Goal: Task Accomplishment & Management: Manage account settings

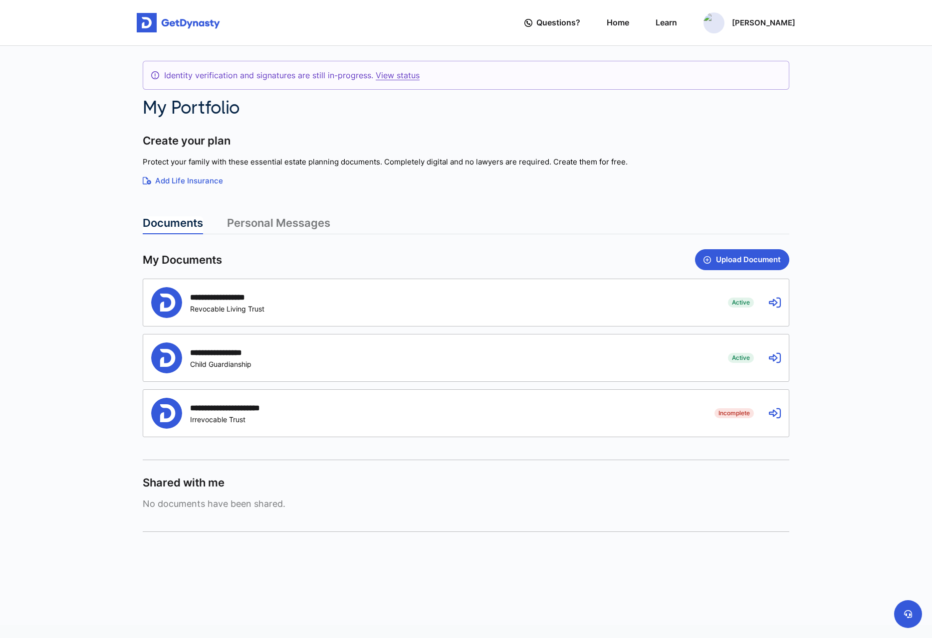
click at [772, 310] on div "**********" at bounding box center [465, 302] width 645 height 47
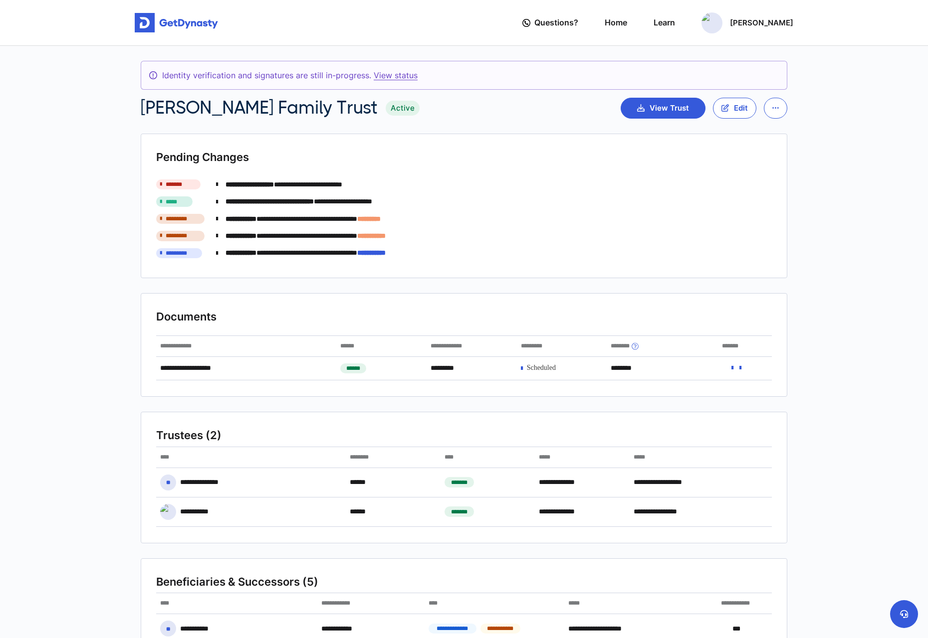
click at [397, 80] on link "View status" at bounding box center [396, 75] width 44 height 10
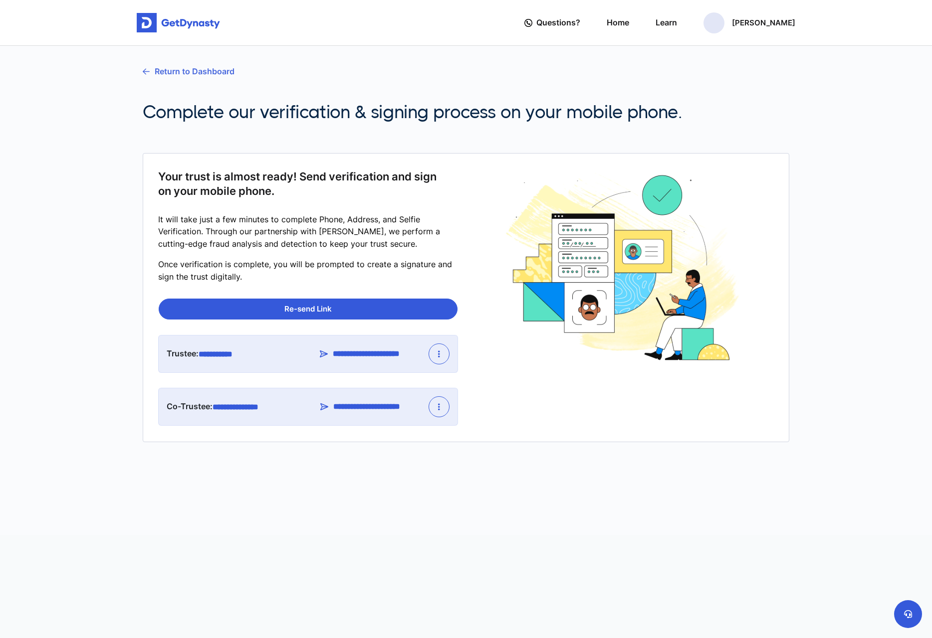
click at [218, 70] on link "Return to Dashboard" at bounding box center [189, 71] width 92 height 25
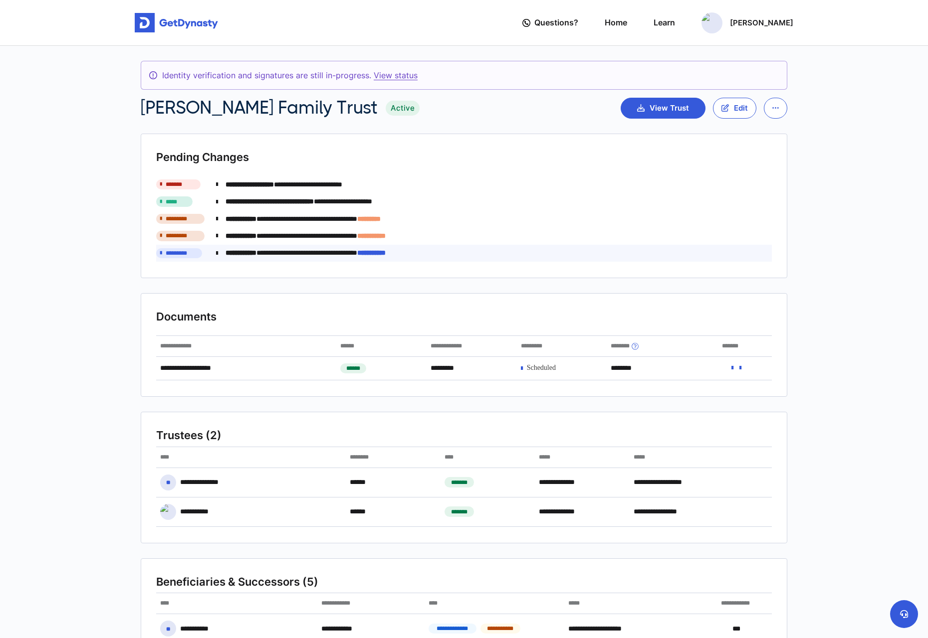
click at [648, 255] on div "**********" at bounding box center [494, 252] width 556 height 15
click at [627, 24] on link "Home" at bounding box center [615, 22] width 22 height 28
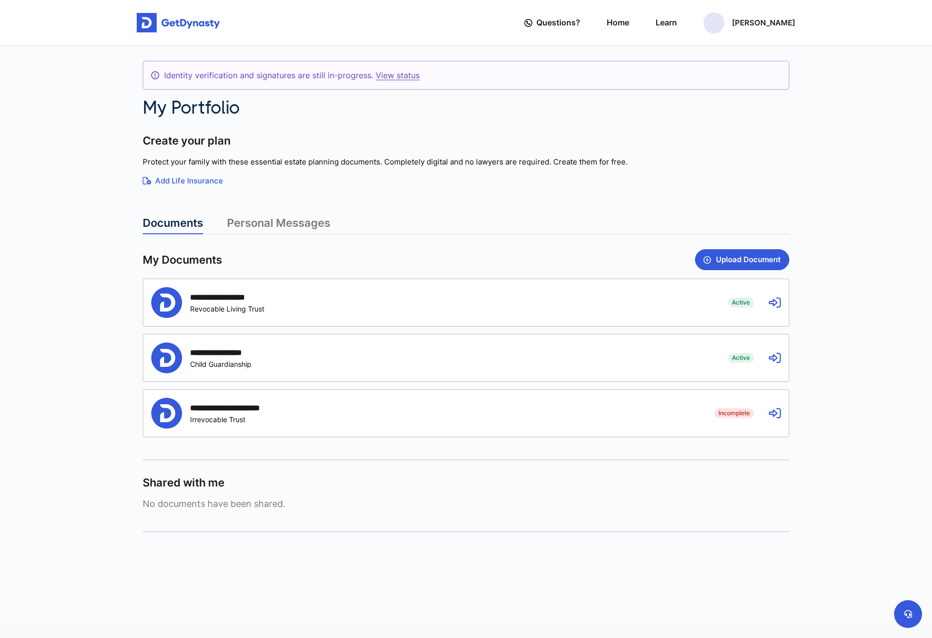
click at [779, 311] on div "**********" at bounding box center [465, 302] width 645 height 47
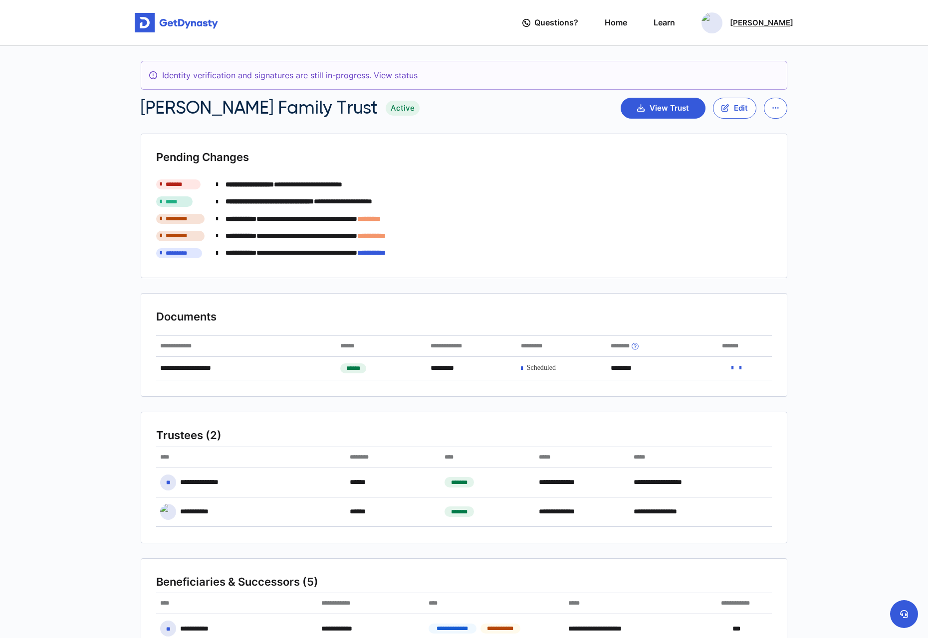
click at [765, 26] on p "[PERSON_NAME]" at bounding box center [761, 23] width 63 height 8
click at [749, 82] on link "My Portfolio" at bounding box center [712, 84] width 79 height 26
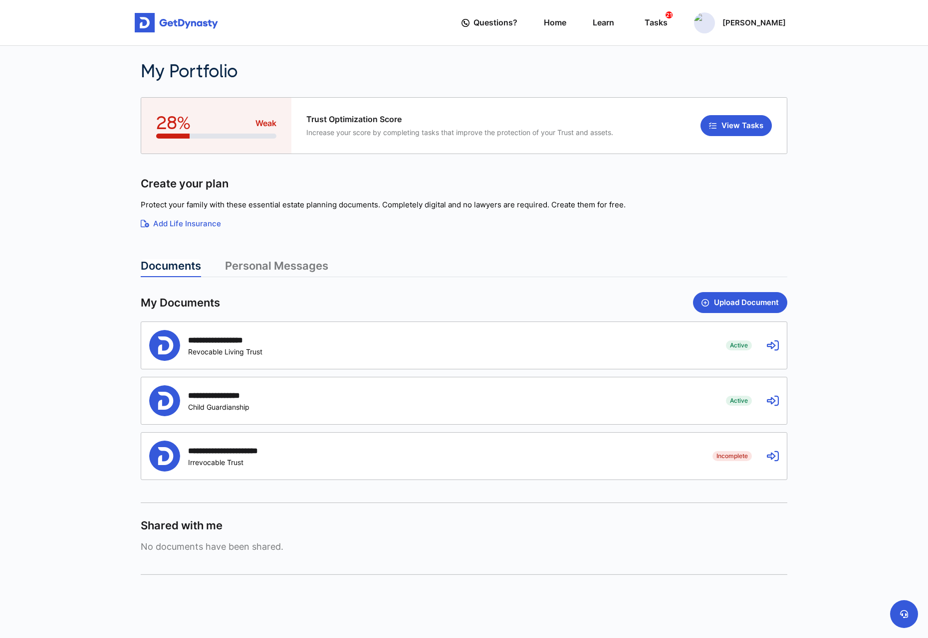
click at [624, 389] on div "**********" at bounding box center [430, 400] width 562 height 31
click at [622, 352] on div "**********" at bounding box center [430, 345] width 562 height 31
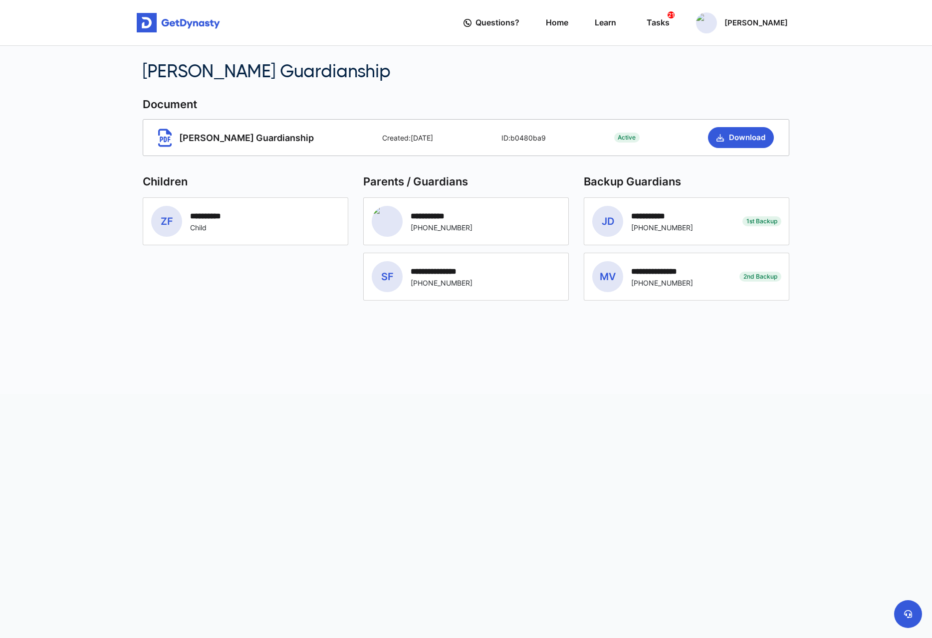
click at [194, 139] on span "[PERSON_NAME] Guardianship" at bounding box center [236, 138] width 156 height 18
click at [163, 138] on icon at bounding box center [164, 138] width 13 height 18
drag, startPoint x: 440, startPoint y: 131, endPoint x: 488, endPoint y: 131, distance: 48.4
click at [440, 131] on div "Active Zane Guardianship Created: 04/01/2024 ID: b0480ba9 Active Download" at bounding box center [466, 137] width 646 height 37
click at [523, 131] on div "Active Zane Guardianship Created: 04/01/2024 ID: b0480ba9 Active Download" at bounding box center [466, 137] width 646 height 37
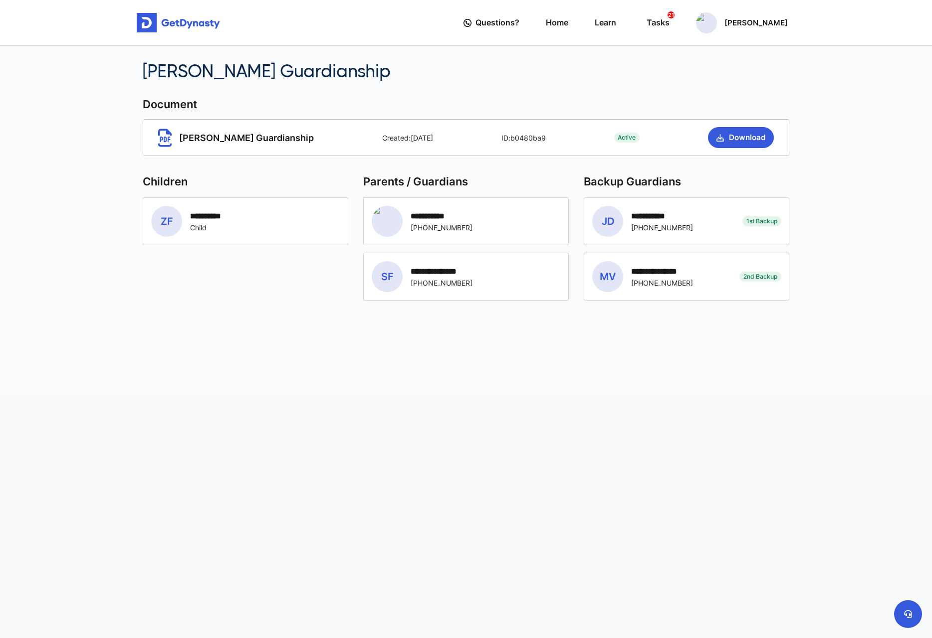
click at [616, 133] on span "Active" at bounding box center [627, 138] width 26 height 10
click at [492, 274] on div "**********" at bounding box center [466, 276] width 189 height 31
click at [196, 214] on div "**********" at bounding box center [211, 215] width 42 height 9
click at [612, 441] on div "**********" at bounding box center [466, 319] width 932 height 638
click at [742, 130] on button "Download" at bounding box center [741, 137] width 66 height 21
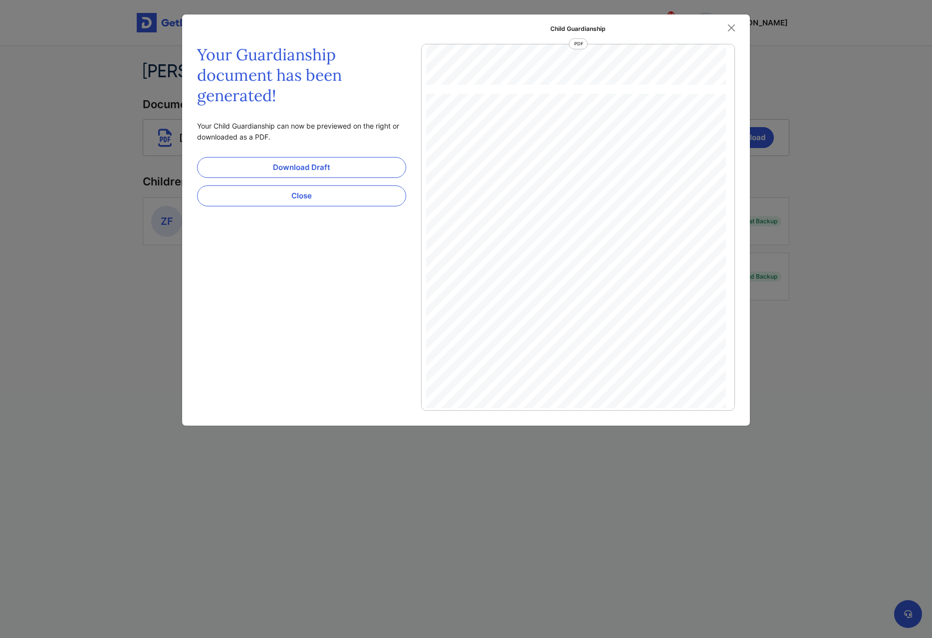
scroll to position [387, 0]
click at [734, 24] on button "Close" at bounding box center [731, 27] width 15 height 15
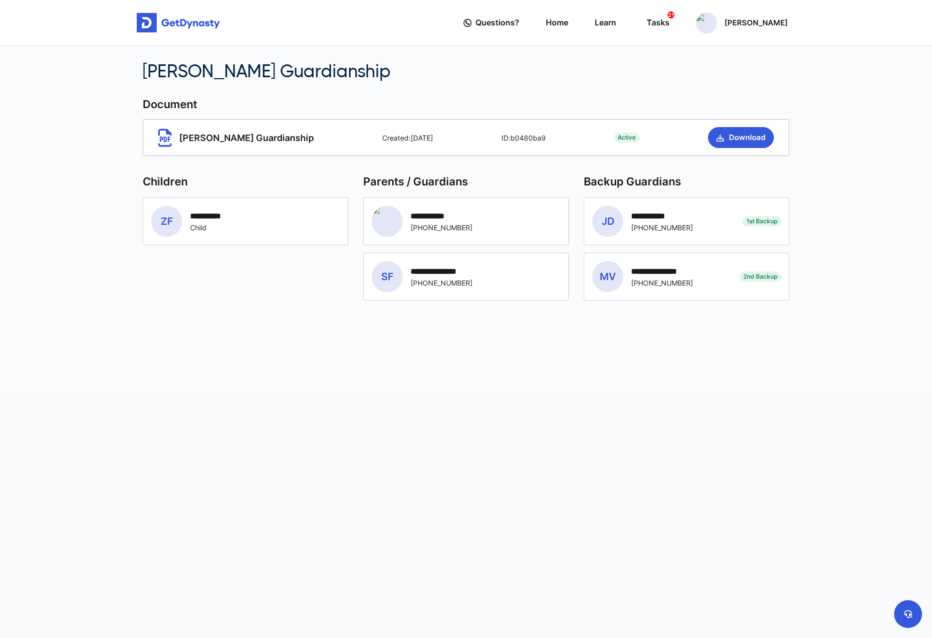
click at [217, 136] on span "[PERSON_NAME] Guardianship" at bounding box center [236, 138] width 156 height 18
click at [782, 20] on p "[PERSON_NAME]" at bounding box center [755, 23] width 63 height 8
click at [672, 45] on nav "Questions? Home Learn Tasks 21 Kevin Finch Profile My Portfolio Logout Question…" at bounding box center [466, 23] width 932 height 46
click at [568, 26] on link "Home" at bounding box center [557, 22] width 22 height 28
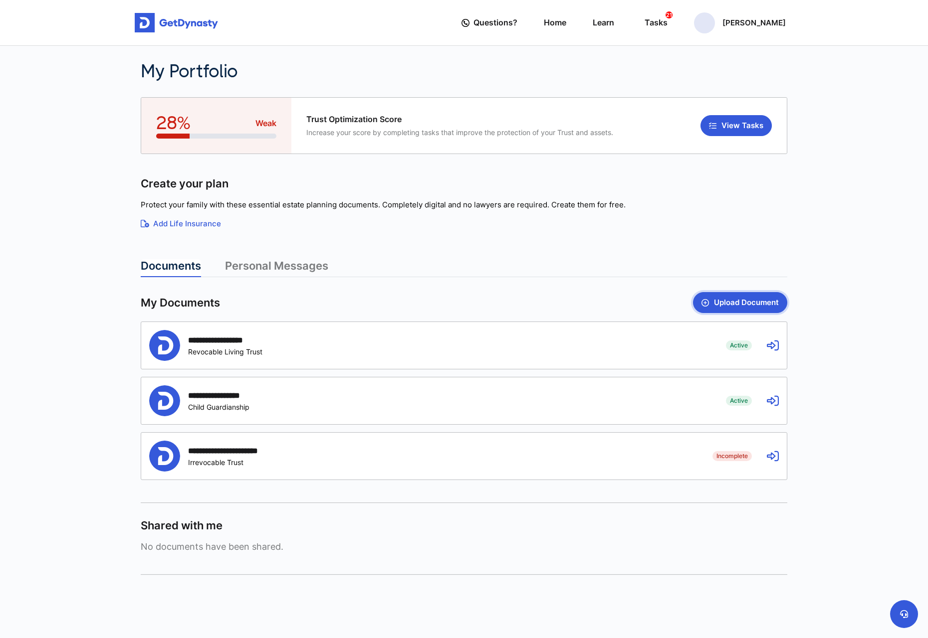
click at [717, 302] on button "Upload Document" at bounding box center [740, 302] width 94 height 21
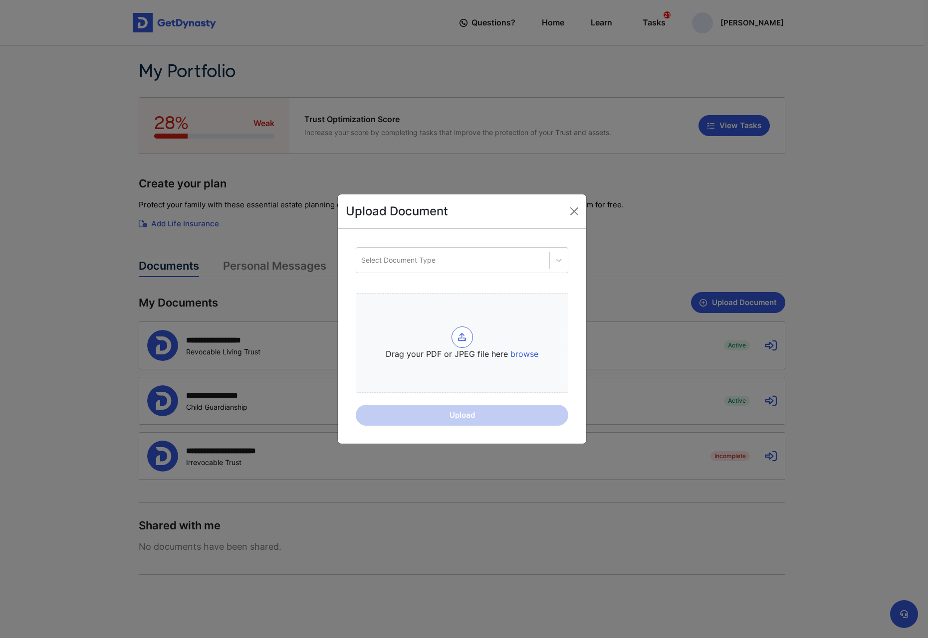
click at [457, 337] on div at bounding box center [461, 337] width 21 height 21
click at [0, 0] on input "Drag your PDF or JPEG file here browse" at bounding box center [0, 0] width 0 height 0
click at [475, 271] on div "Select Document Type" at bounding box center [462, 260] width 212 height 26
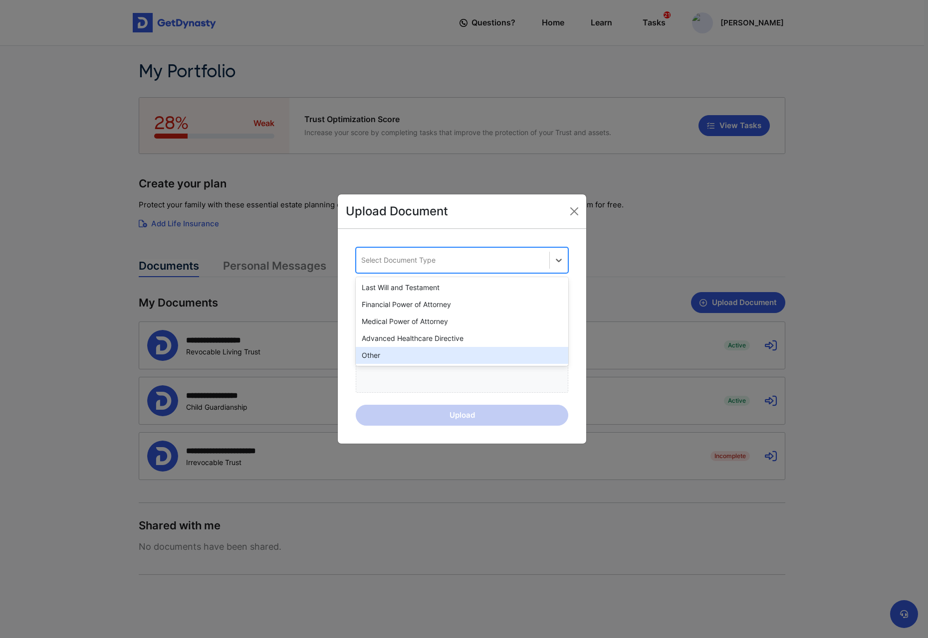
click at [469, 361] on div "Other" at bounding box center [462, 355] width 212 height 17
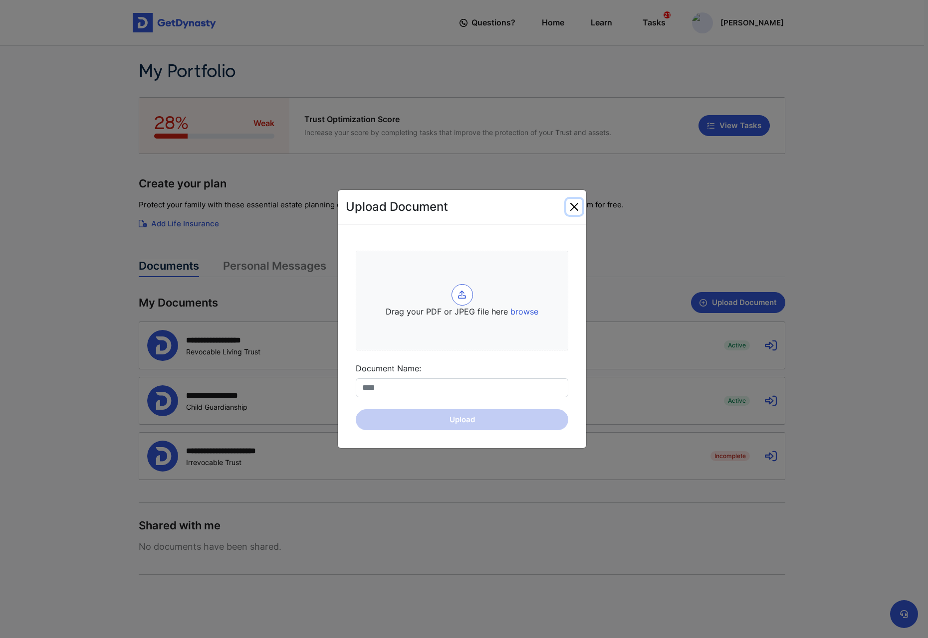
click at [576, 205] on button "Close" at bounding box center [574, 207] width 16 height 16
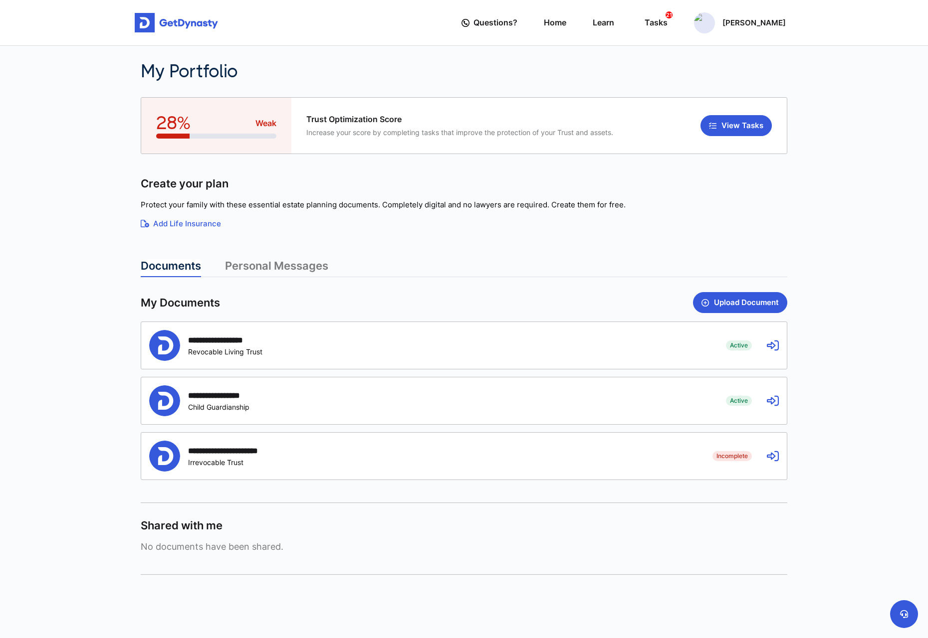
click at [321, 266] on link "Personal Messages" at bounding box center [276, 268] width 103 height 18
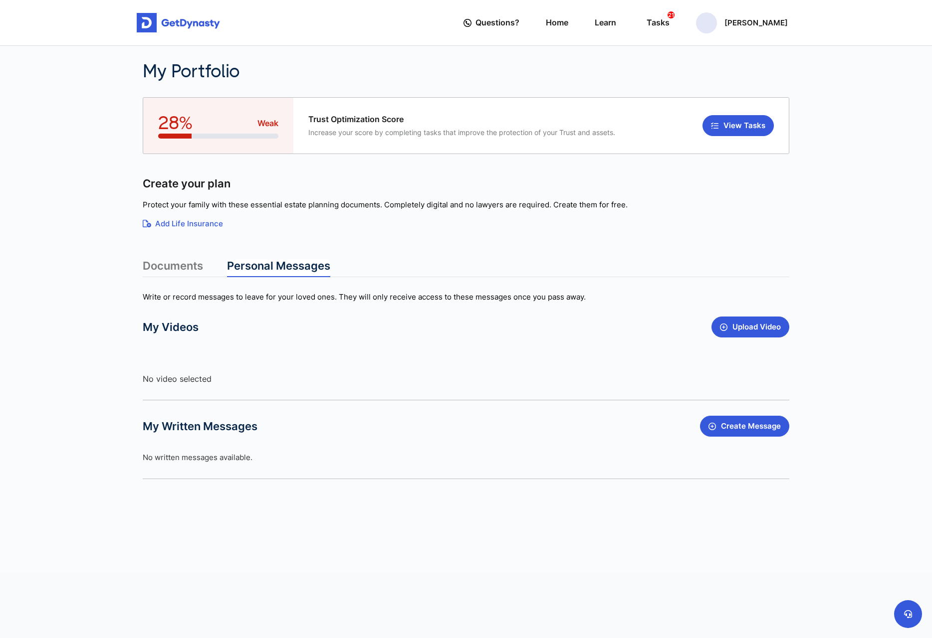
click at [189, 270] on link "Documents" at bounding box center [173, 268] width 60 height 18
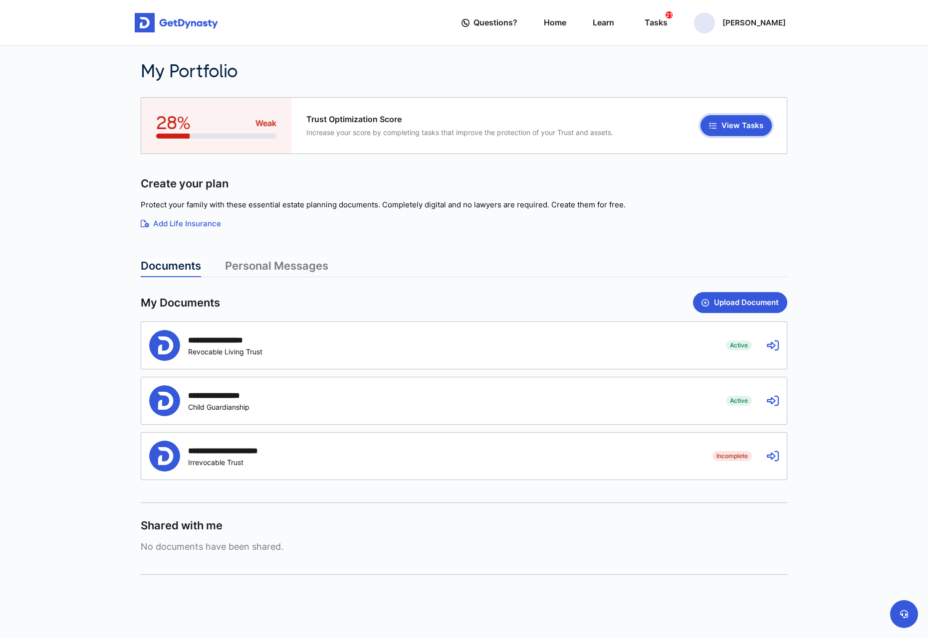
click at [714, 126] on icon "button" at bounding box center [712, 125] width 7 height 7
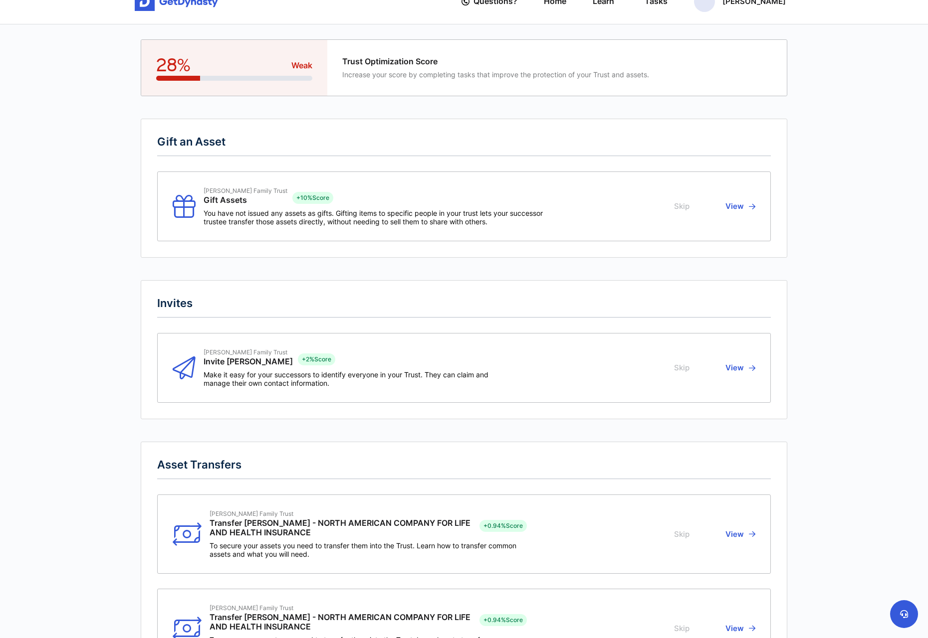
scroll to position [24, 0]
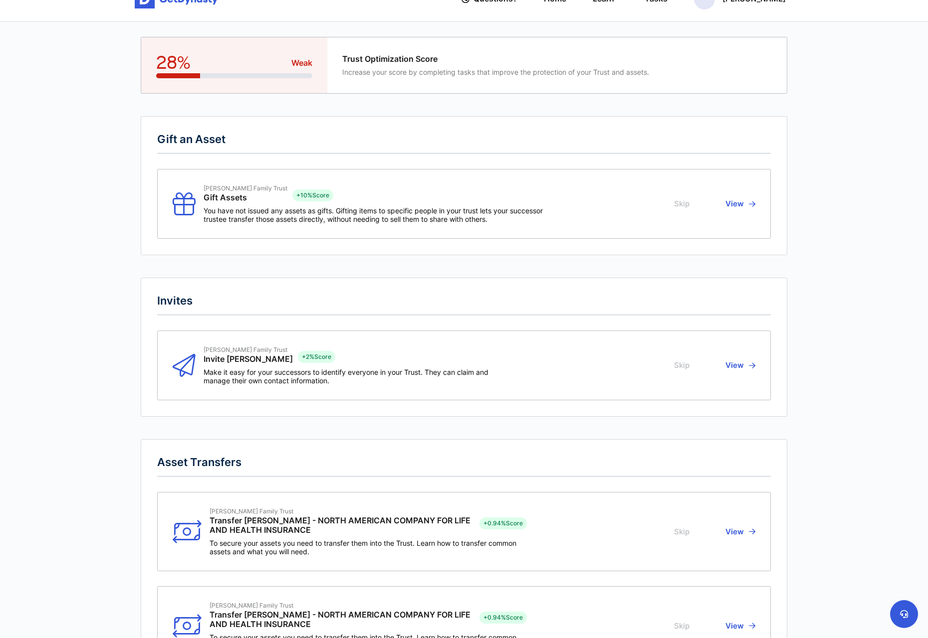
click at [741, 369] on button "View" at bounding box center [738, 365] width 33 height 39
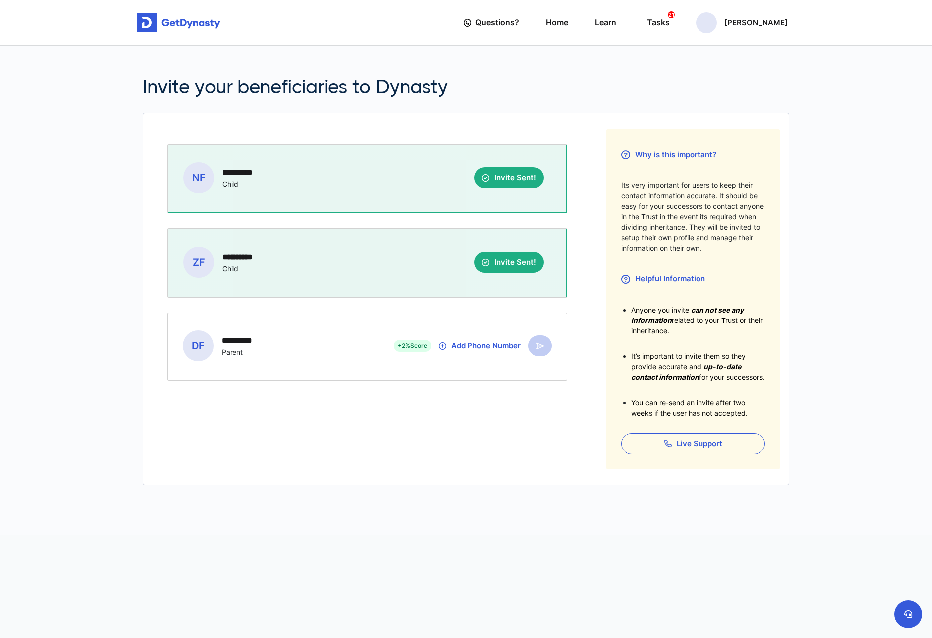
click at [540, 349] on div "**********" at bounding box center [367, 346] width 399 height 67
click at [456, 346] on button "Add Phone Number" at bounding box center [479, 346] width 82 height 21
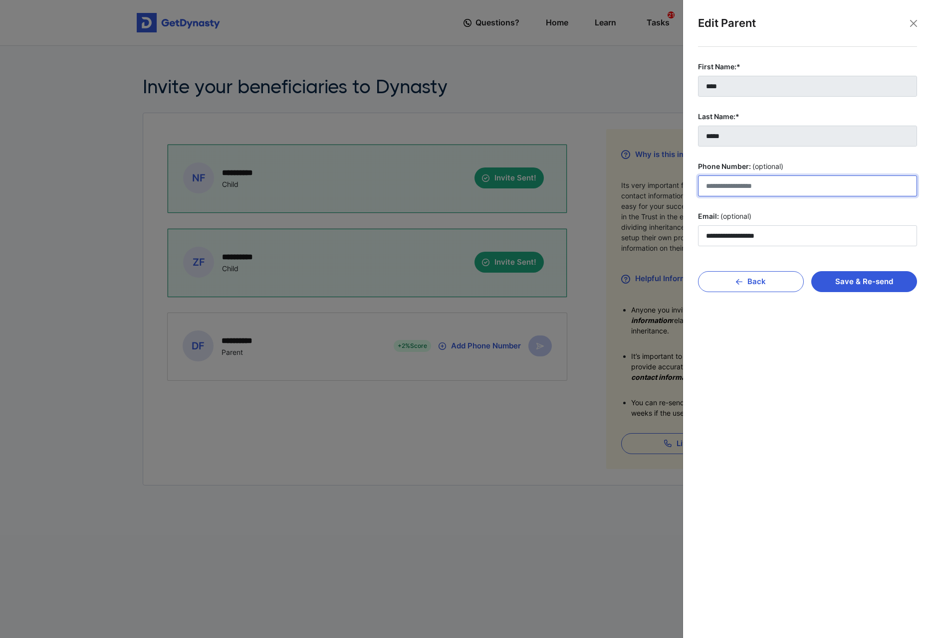
click at [757, 190] on input "Phone Number: (optional)" at bounding box center [807, 186] width 219 height 21
type input "**********"
click at [844, 287] on button "Save & Re-send" at bounding box center [864, 281] width 106 height 21
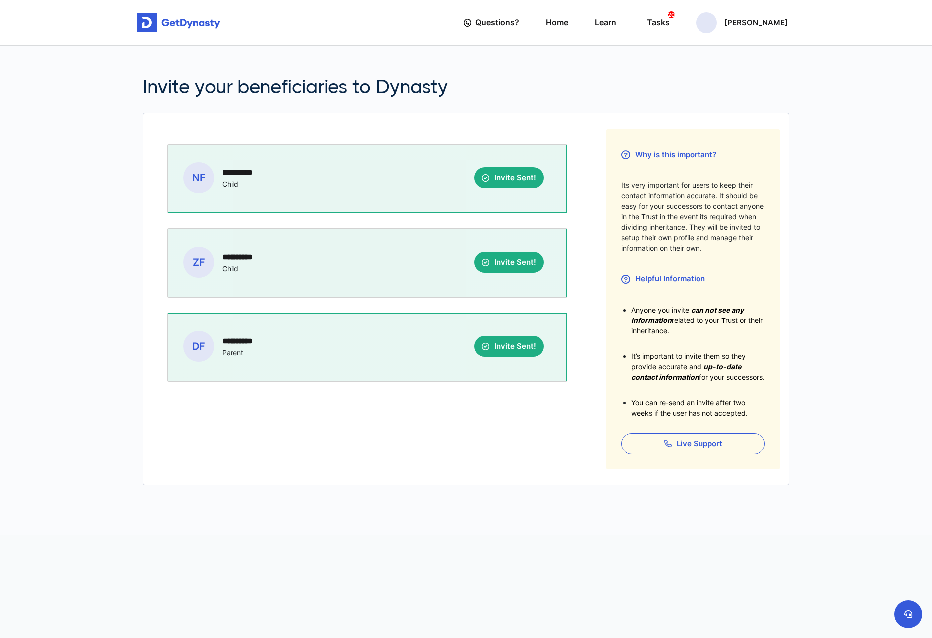
click at [709, 27] on div "Questions? Home Learn Tasks 20 Kevin Finch" at bounding box center [625, 22] width 324 height 28
click at [669, 22] on div "Tasks 20" at bounding box center [657, 22] width 23 height 18
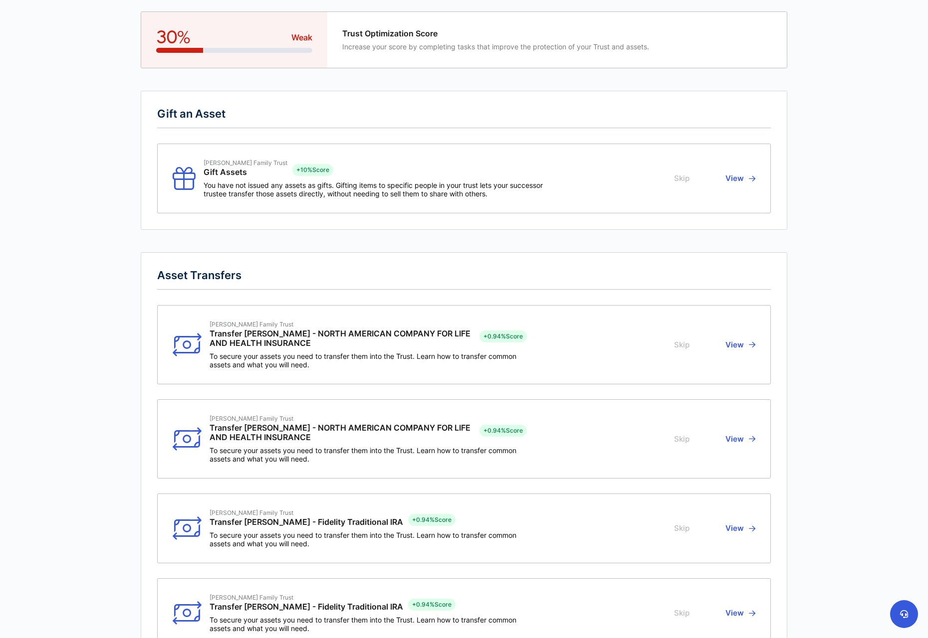
scroll to position [50, 0]
click at [740, 346] on button "View" at bounding box center [738, 344] width 33 height 48
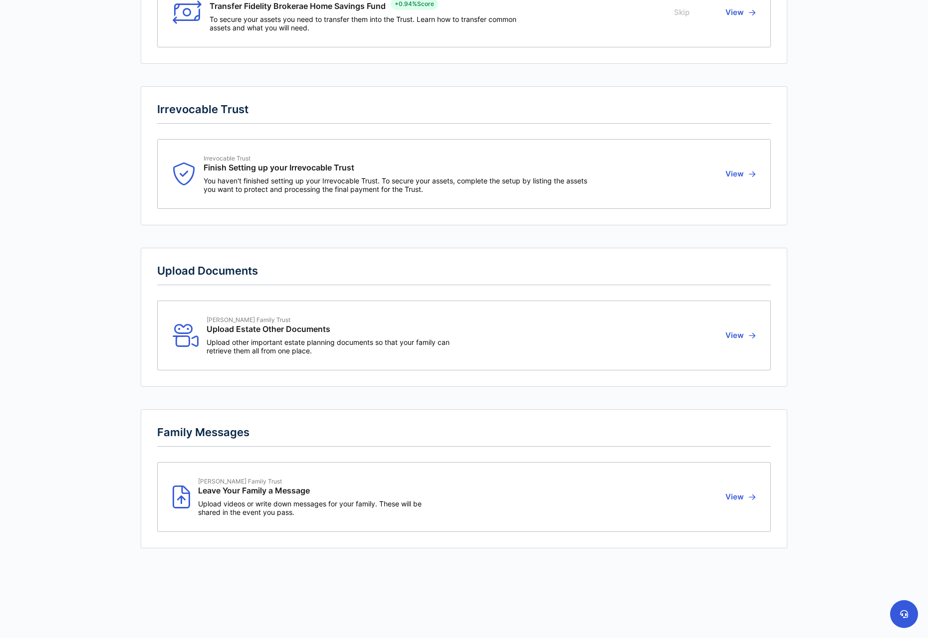
scroll to position [1668, 0]
click at [521, 337] on div "Finch Family Trust Upload Estate Other Documents Upload other important estate …" at bounding box center [365, 335] width 384 height 39
click at [741, 330] on button "View" at bounding box center [738, 335] width 33 height 39
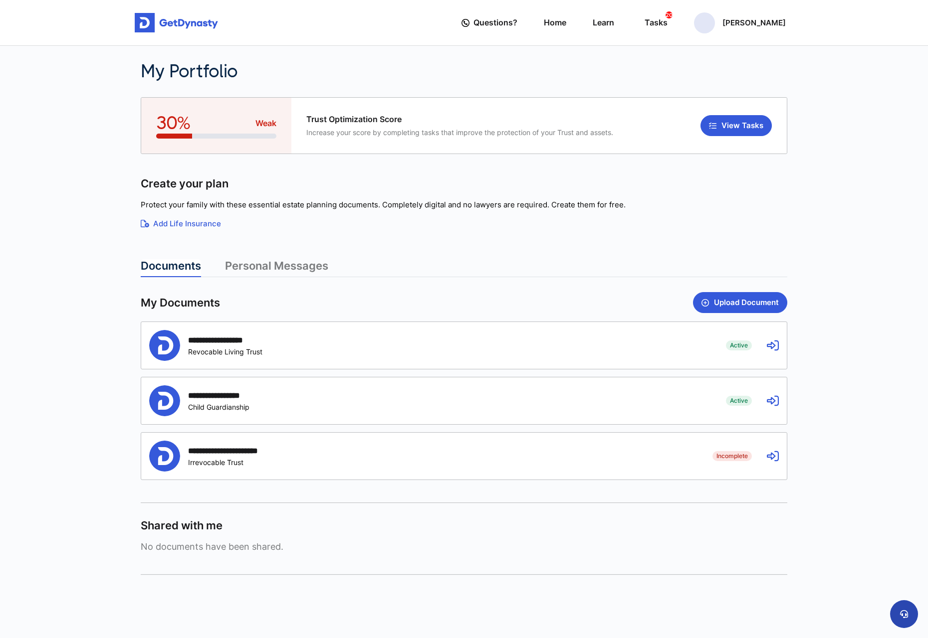
click at [904, 616] on icon at bounding box center [904, 614] width 8 height 8
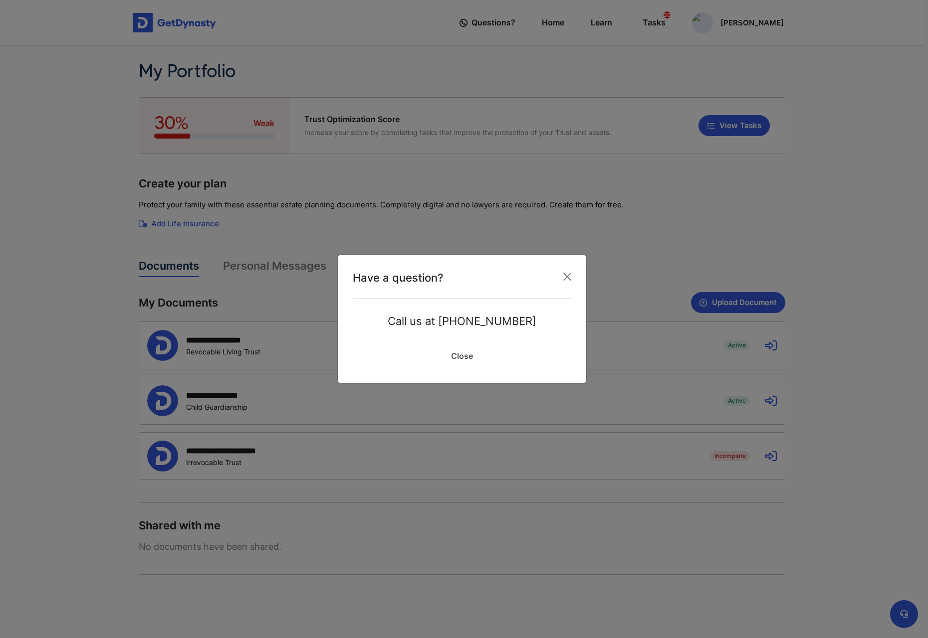
click at [455, 357] on link "Close" at bounding box center [462, 356] width 218 height 25
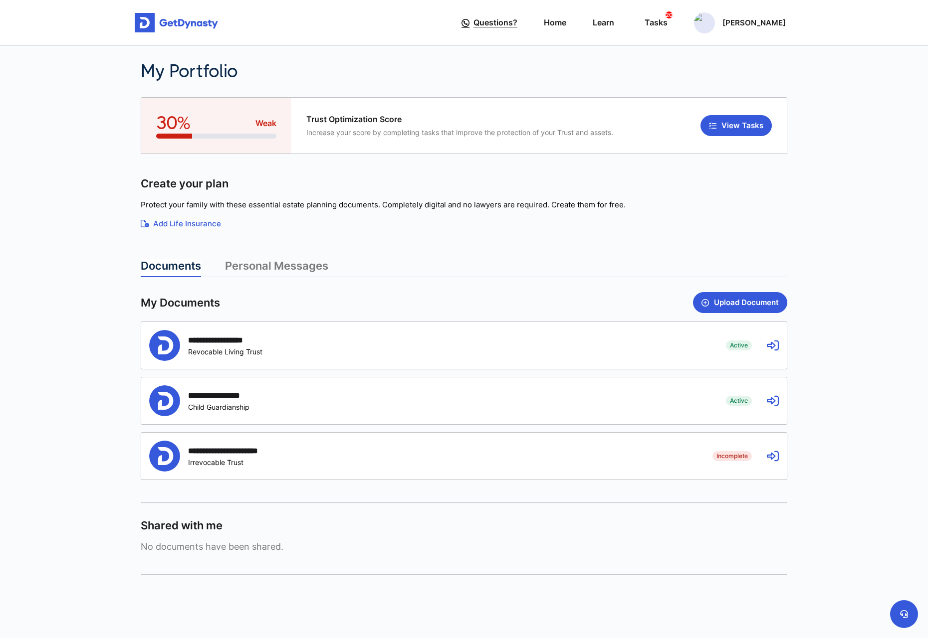
click at [517, 22] on span "Questions?" at bounding box center [495, 22] width 44 height 18
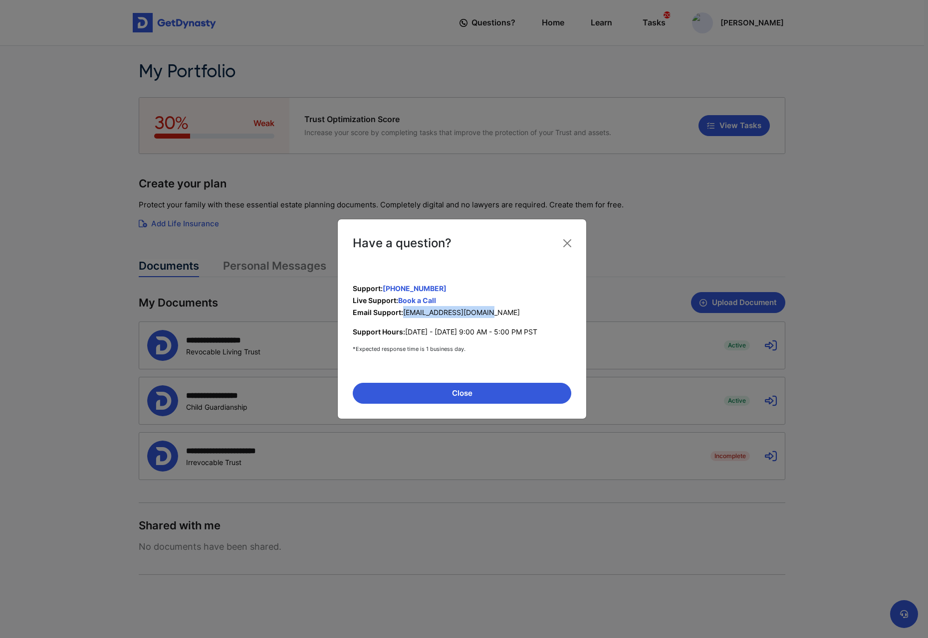
drag, startPoint x: 497, startPoint y: 313, endPoint x: 403, endPoint y: 316, distance: 93.8
click at [403, 316] on p "Email Support: support@getdynasty.com" at bounding box center [462, 312] width 218 height 12
click at [463, 400] on button "Close" at bounding box center [462, 393] width 218 height 21
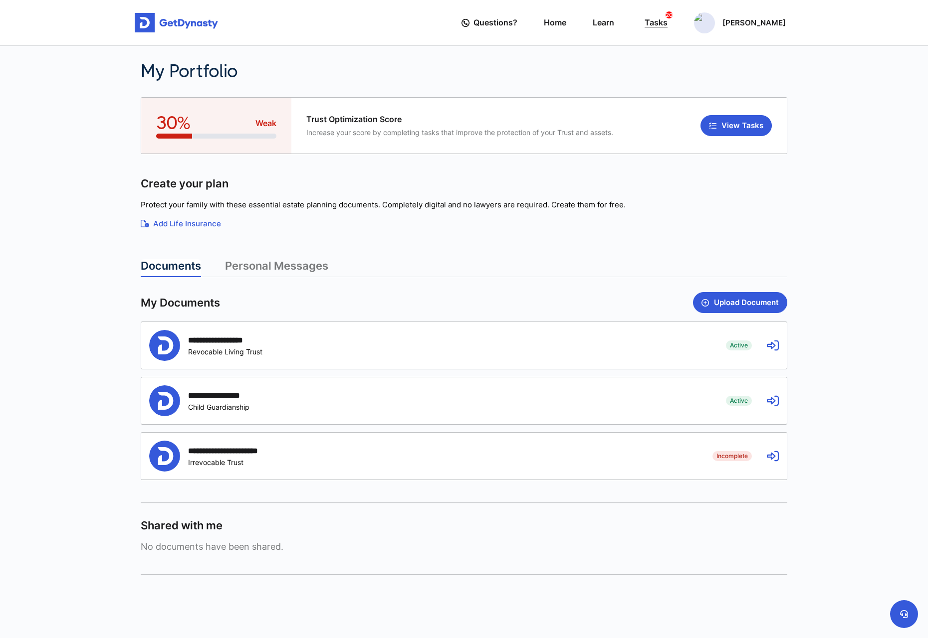
click at [667, 22] on div "Tasks 20" at bounding box center [655, 22] width 23 height 18
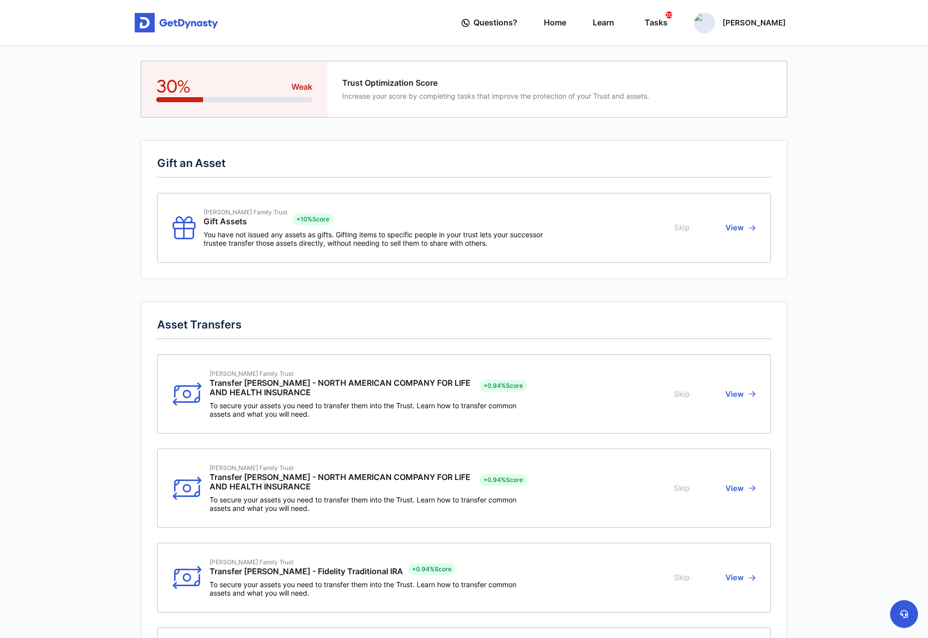
click at [506, 113] on div "Trust Optimization Score Increase your score by completing tasks that improve t…" at bounding box center [557, 89] width 460 height 56
click at [504, 96] on div "Trust Optimization Score Increase your score by completing tasks that improve t…" at bounding box center [557, 89] width 460 height 56
drag, startPoint x: 505, startPoint y: 94, endPoint x: 512, endPoint y: 87, distance: 9.9
click at [505, 93] on span "Increase your score by completing tasks that improve the protection of your Tru…" at bounding box center [495, 96] width 307 height 8
drag, startPoint x: 512, startPoint y: 87, endPoint x: 525, endPoint y: 61, distance: 28.5
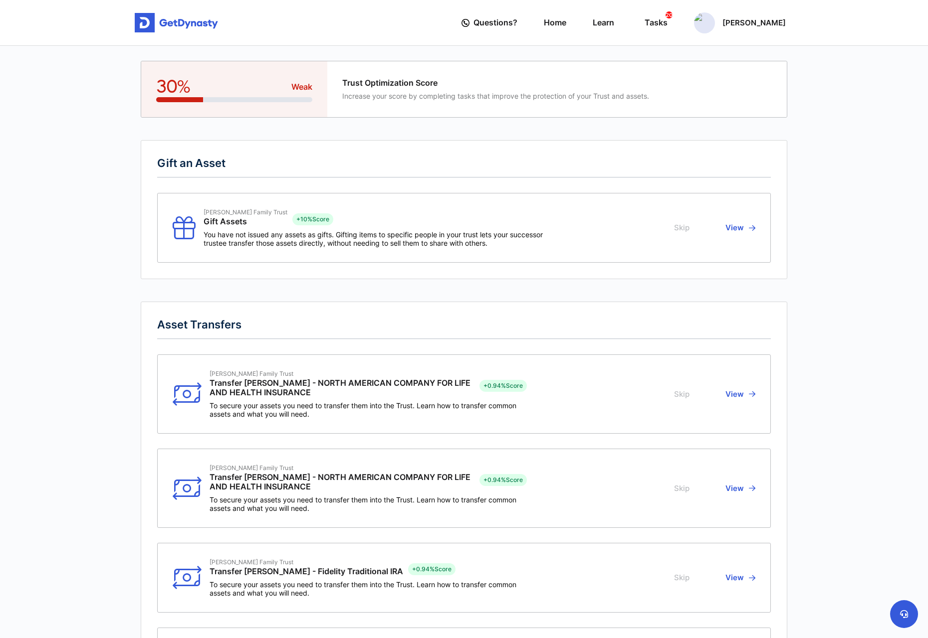
click at [515, 88] on div "Trust Optimization Score Increase your score by completing tasks that improve t…" at bounding box center [495, 89] width 307 height 22
click at [517, 21] on span "Questions?" at bounding box center [495, 22] width 44 height 18
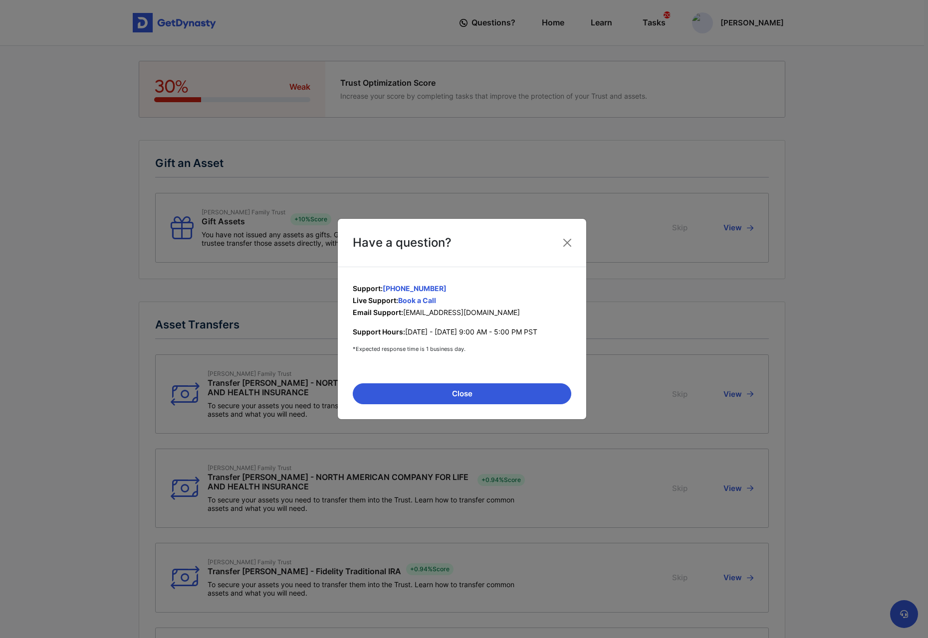
click at [581, 243] on div "Have a question?" at bounding box center [462, 243] width 248 height 48
click at [581, 232] on div "Have a question?" at bounding box center [462, 243] width 248 height 48
click at [572, 244] on button "Close" at bounding box center [567, 243] width 16 height 16
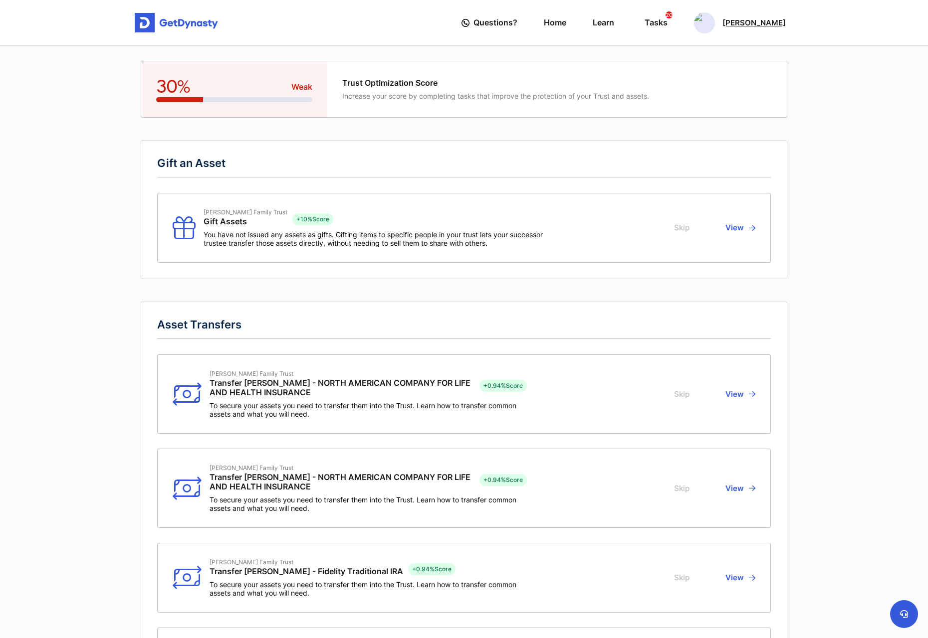
click at [774, 20] on p "[PERSON_NAME]" at bounding box center [753, 23] width 63 height 8
click at [734, 67] on link "Profile" at bounding box center [705, 57] width 79 height 26
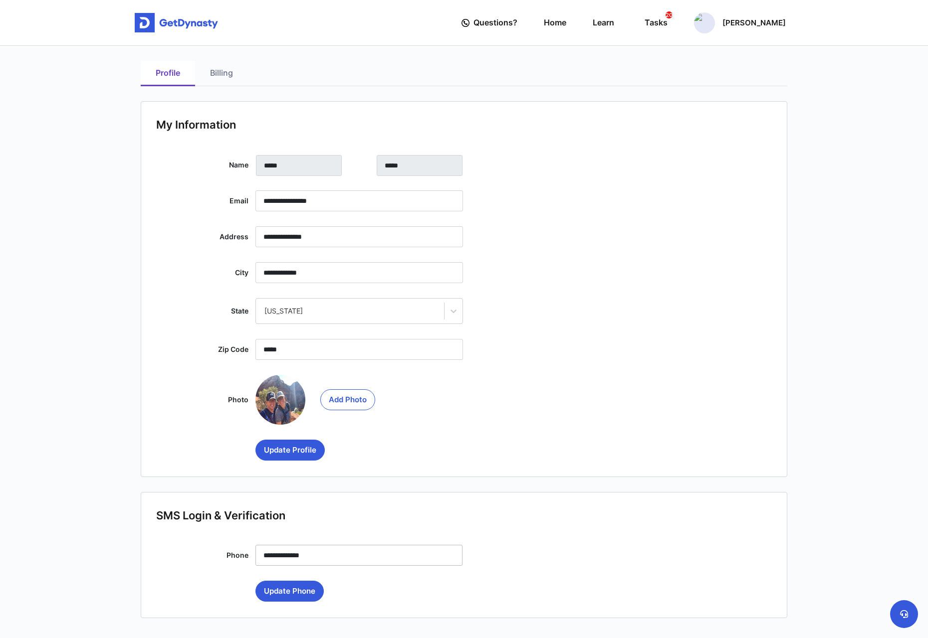
click at [212, 72] on link "Billing" at bounding box center [221, 73] width 53 height 25
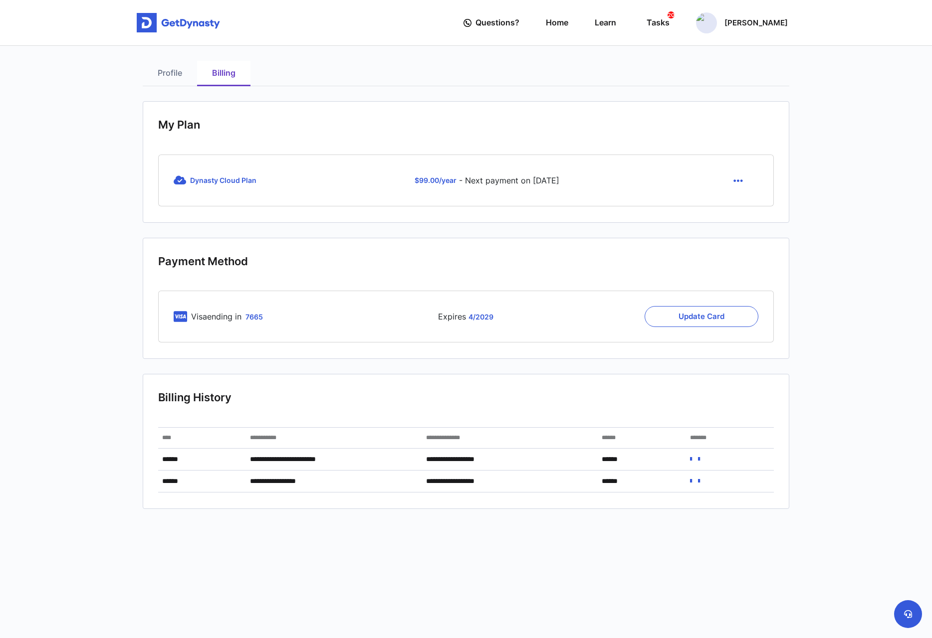
click at [547, 328] on div "Visa ending in 7665 Expires 4 / 2029 Update Card" at bounding box center [465, 317] width 615 height 52
click at [706, 321] on button "Update Card" at bounding box center [701, 316] width 114 height 21
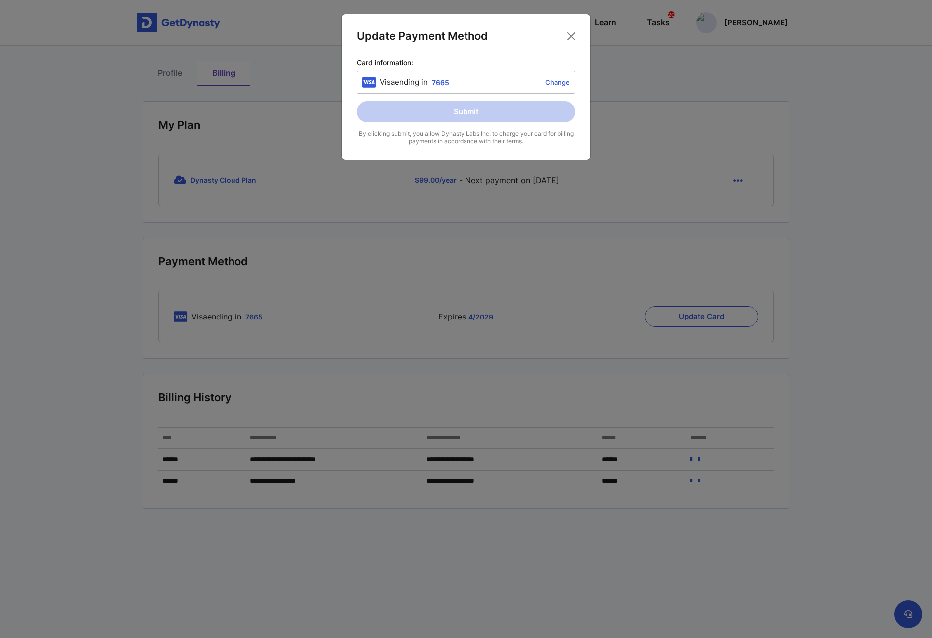
click at [552, 82] on link "Change" at bounding box center [511, 82] width 117 height 8
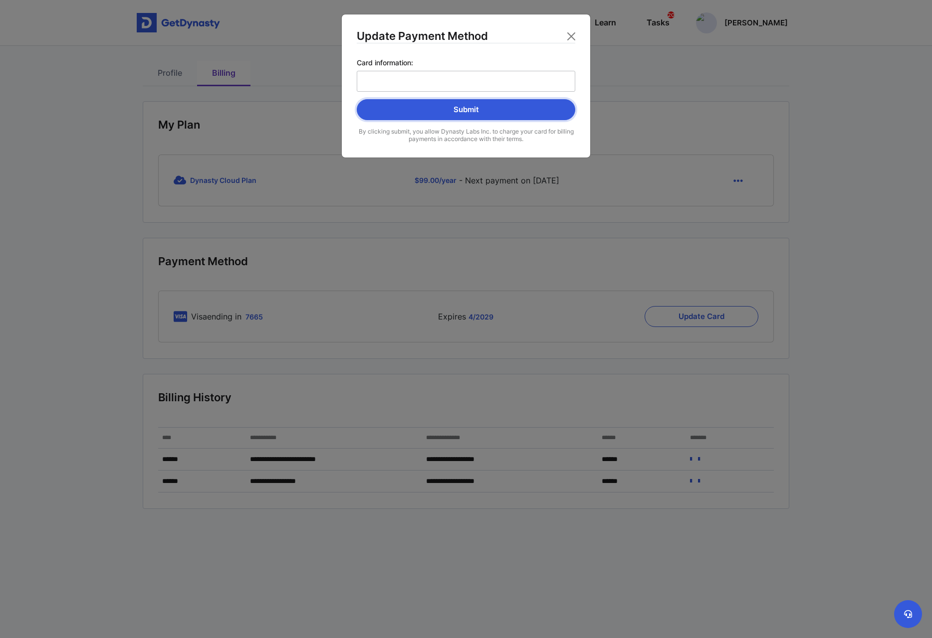
click at [547, 111] on button "Submit" at bounding box center [466, 109] width 218 height 21
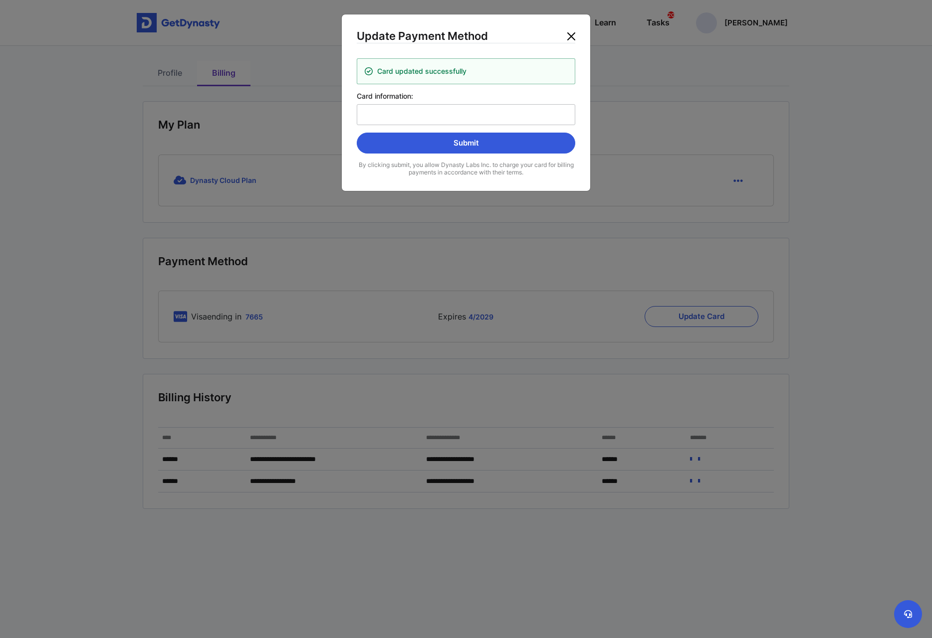
click at [572, 34] on button "Close" at bounding box center [571, 36] width 16 height 16
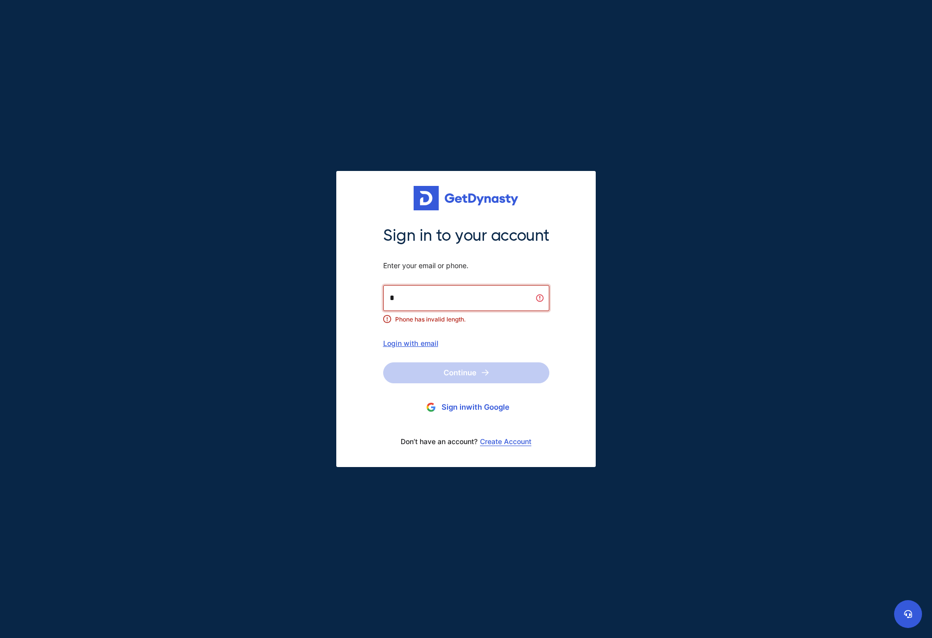
drag, startPoint x: 425, startPoint y: 296, endPoint x: 347, endPoint y: 277, distance: 80.1
click at [347, 278] on div "Sign in to your account Enter your email or phone. * Phone has invalid length. …" at bounding box center [465, 319] width 259 height 297
click at [410, 350] on div "Sign in to your account Enter your email or phone. * Phone has invalid length. …" at bounding box center [466, 338] width 178 height 227
click at [411, 345] on div "Login with email" at bounding box center [466, 343] width 166 height 8
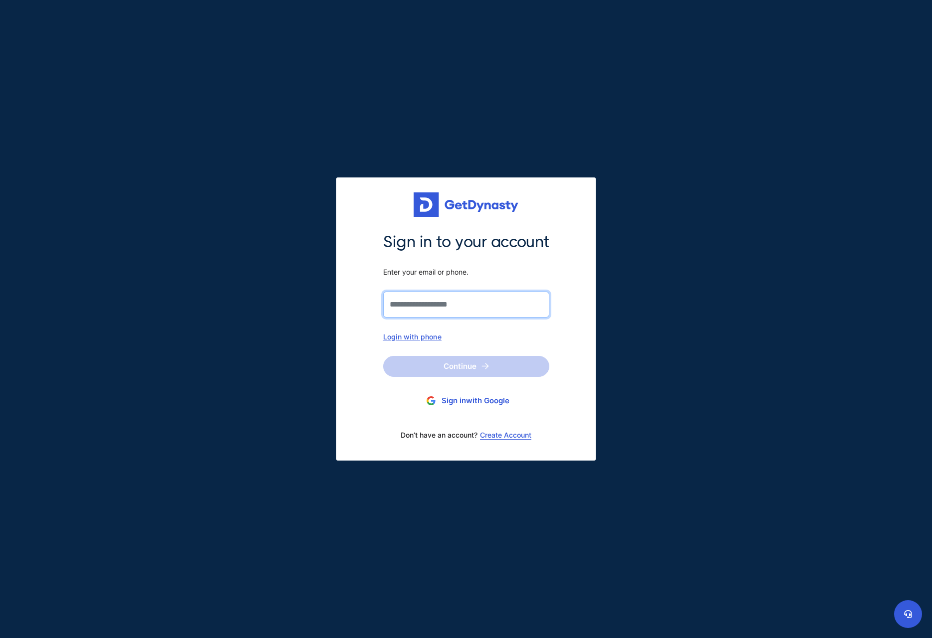
click at [416, 310] on input "Sign in to your account Enter your email or phone." at bounding box center [466, 305] width 166 height 26
type input "**********"
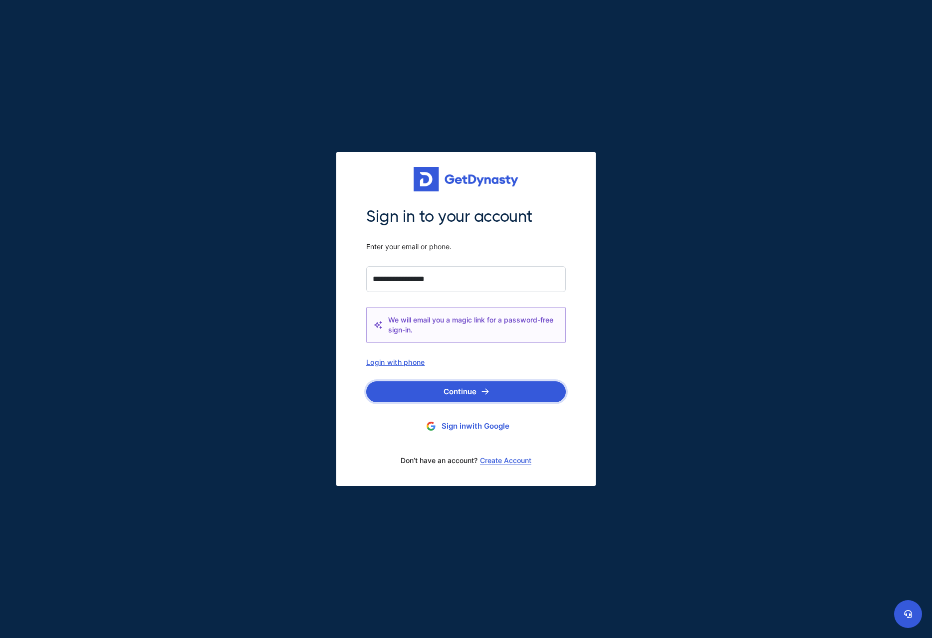
click at [460, 391] on button "Continue" at bounding box center [465, 392] width 199 height 21
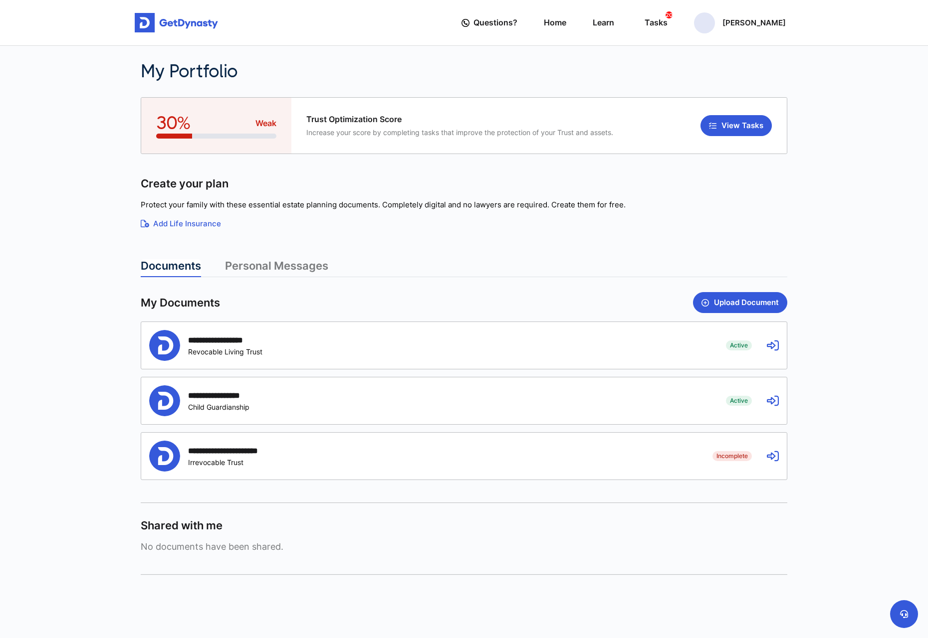
click at [429, 344] on div "**********" at bounding box center [430, 345] width 562 height 31
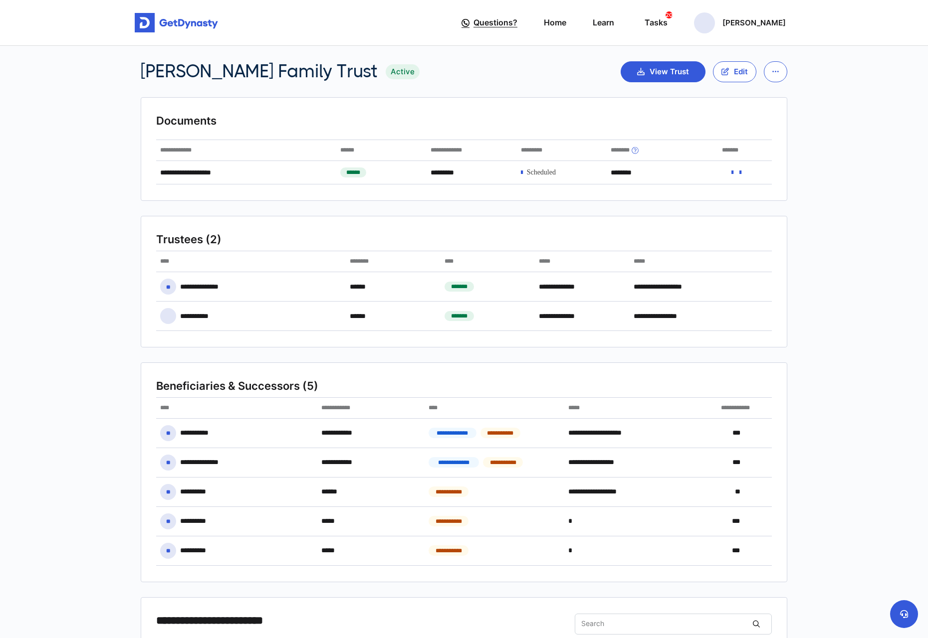
click at [517, 18] on span "Questions?" at bounding box center [495, 22] width 44 height 18
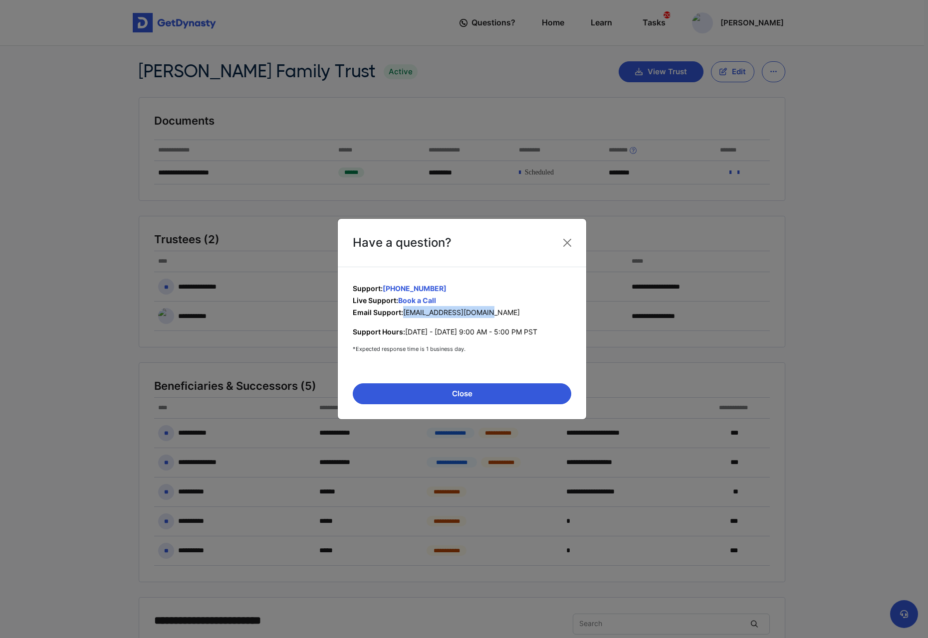
drag, startPoint x: 497, startPoint y: 313, endPoint x: 404, endPoint y: 310, distance: 92.3
click at [404, 310] on p "Email Support: [EMAIL_ADDRESS][DOMAIN_NAME]" at bounding box center [462, 312] width 218 height 12
copy span "[EMAIL_ADDRESS][DOMAIN_NAME]"
click at [557, 248] on div "Have a question?" at bounding box center [462, 243] width 248 height 48
click at [574, 240] on button "Close" at bounding box center [567, 243] width 16 height 16
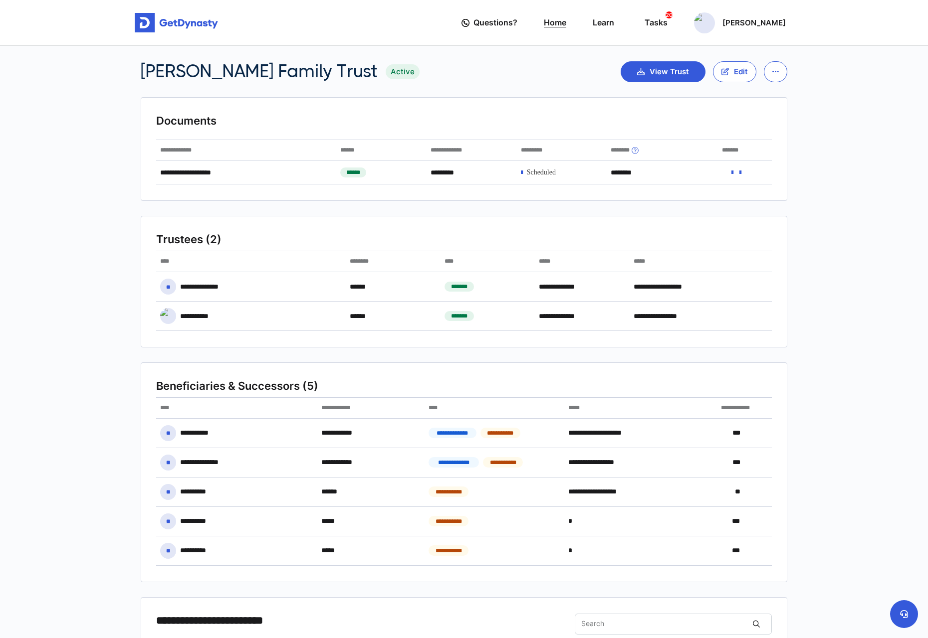
click at [566, 25] on link "Home" at bounding box center [555, 22] width 22 height 28
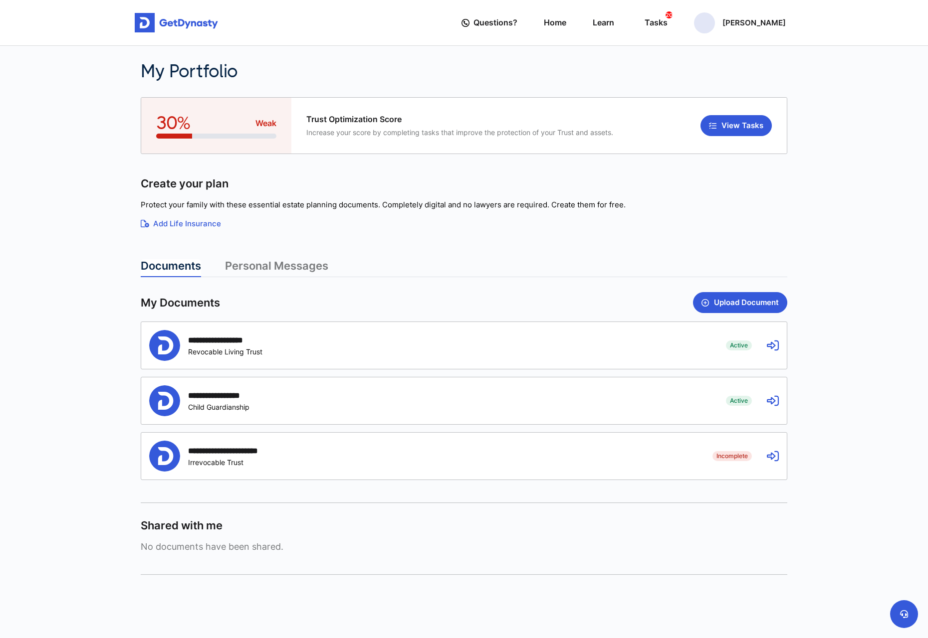
click at [643, 397] on div "**********" at bounding box center [430, 400] width 562 height 31
